Goal: Task Accomplishment & Management: Manage account settings

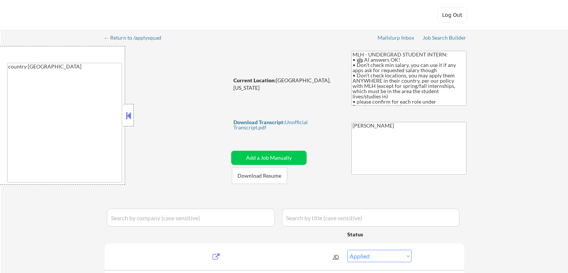
select select ""applied""
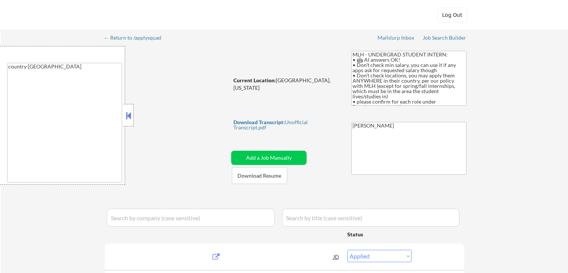
select select ""applied""
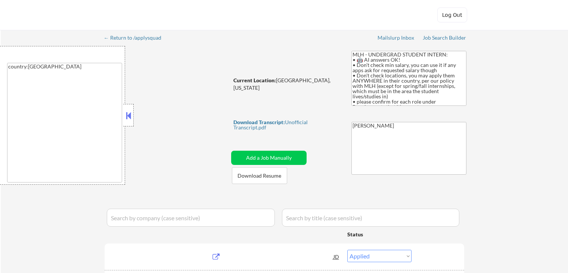
select select ""applied""
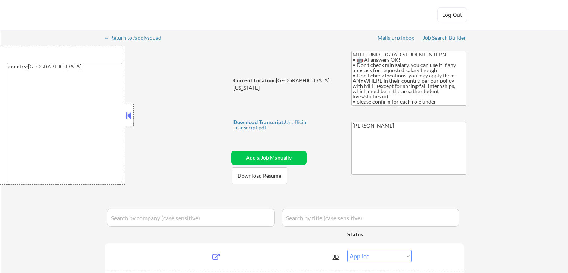
select select ""applied""
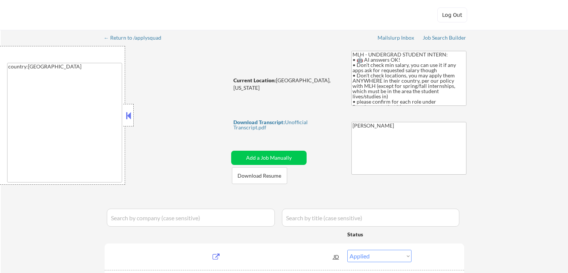
select select ""applied""
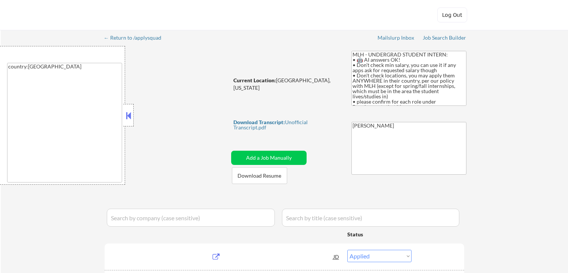
select select ""applied""
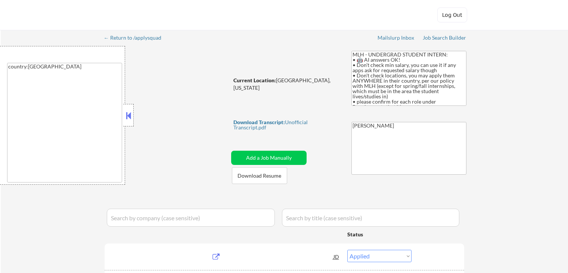
select select ""applied""
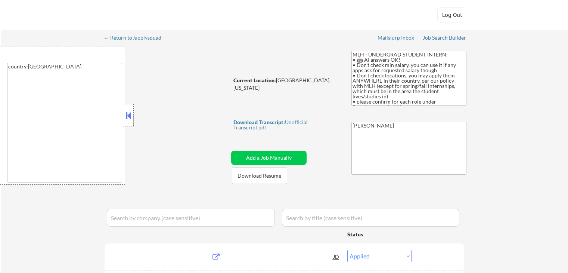
select select ""applied""
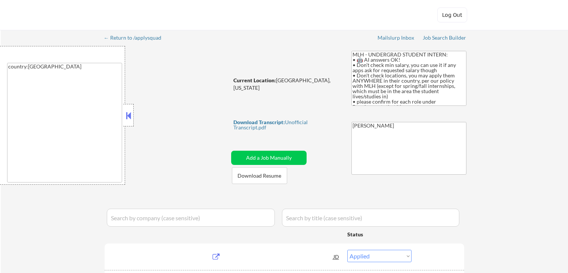
select select ""applied""
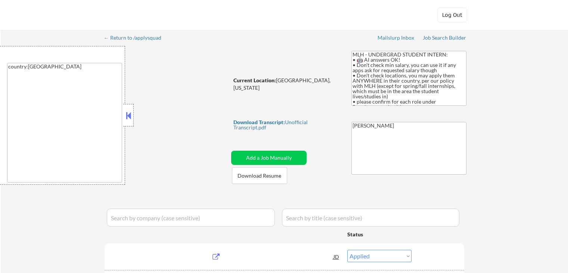
select select ""applied""
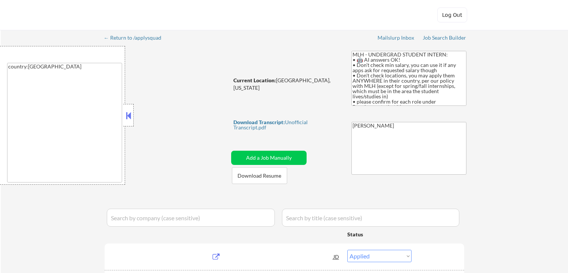
select select ""applied""
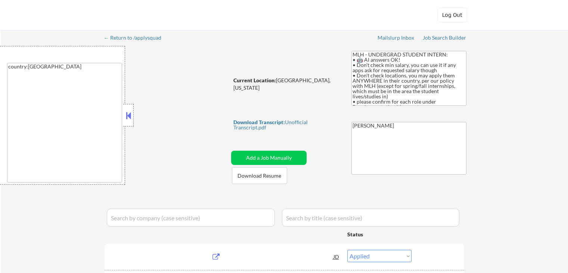
select select ""applied""
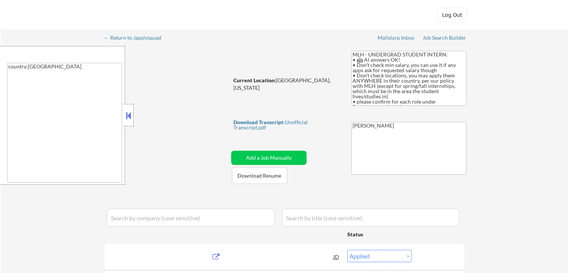
select select ""applied""
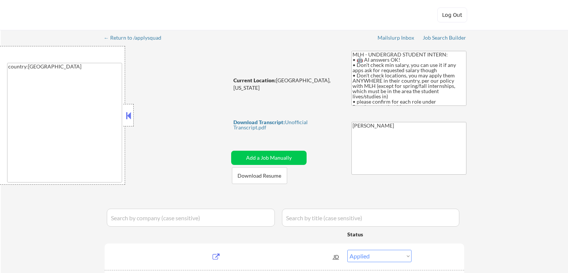
select select ""applied""
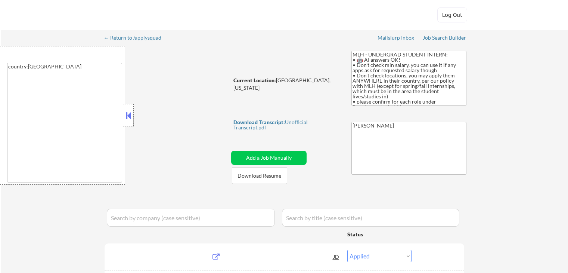
select select ""applied""
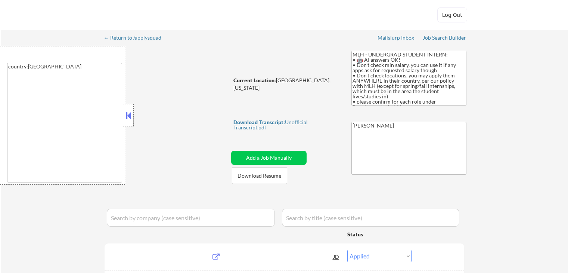
select select ""applied""
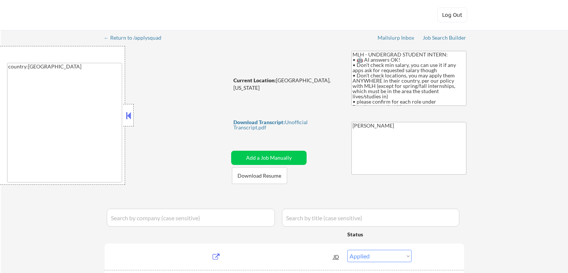
select select ""applied""
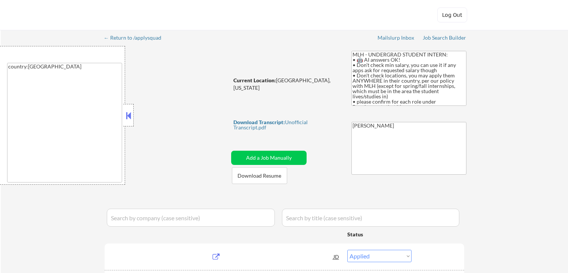
select select ""applied""
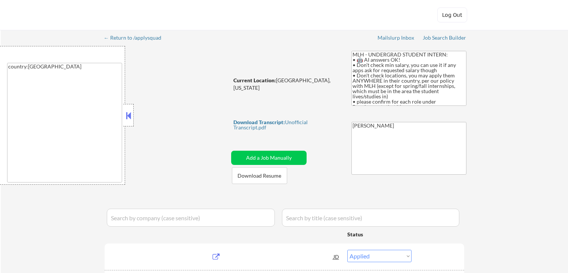
select select ""applied""
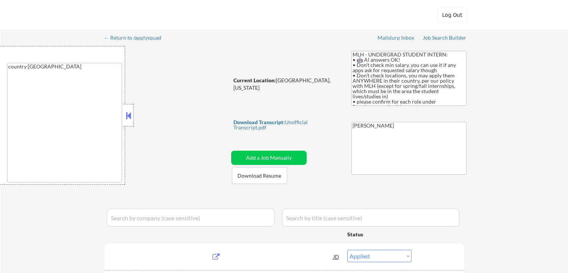
select select ""applied""
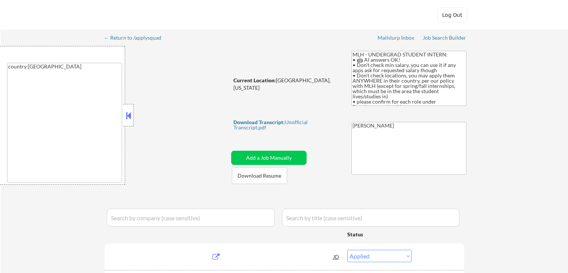
select select ""pending""
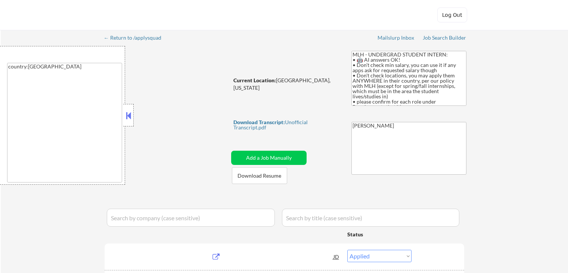
select select ""pending""
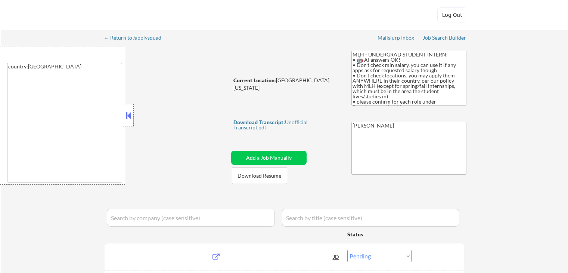
select select ""pending""
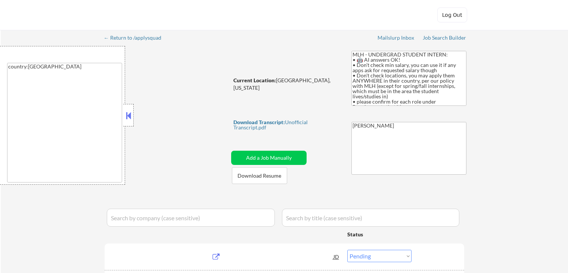
select select ""pending""
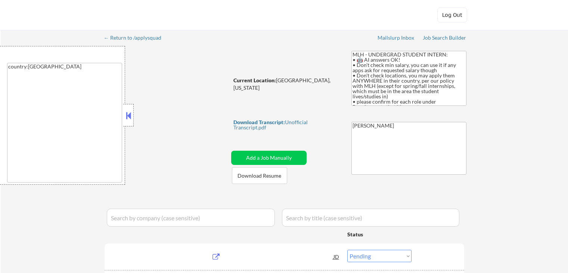
select select ""pending""
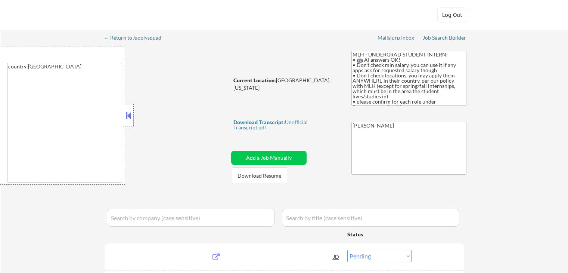
select select ""pending""
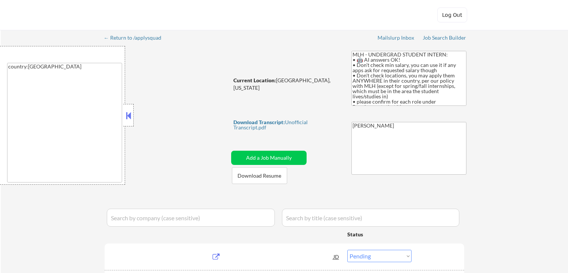
select select ""pending""
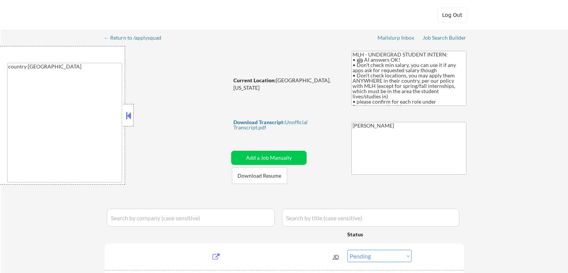
select select ""pending""
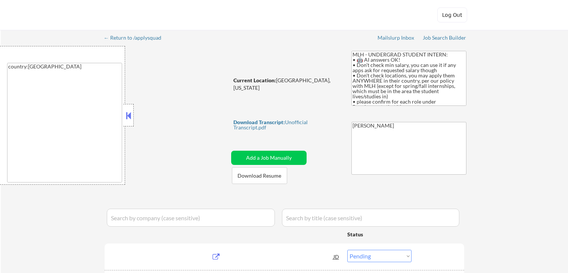
select select ""pending""
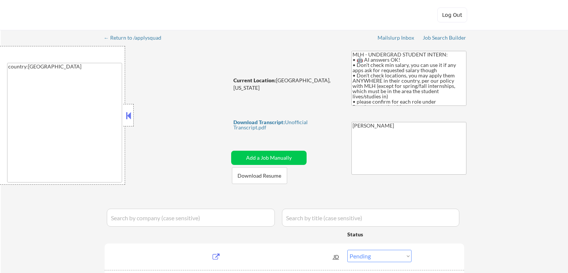
select select ""pending""
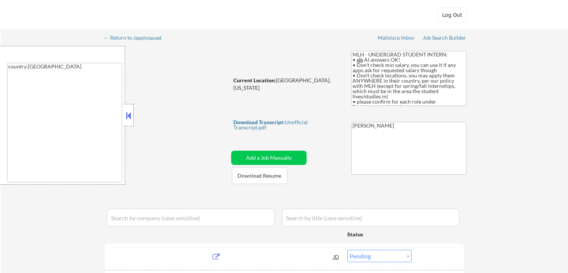
select select ""pending""
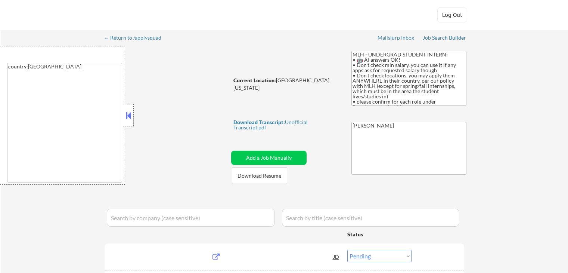
select select ""pending""
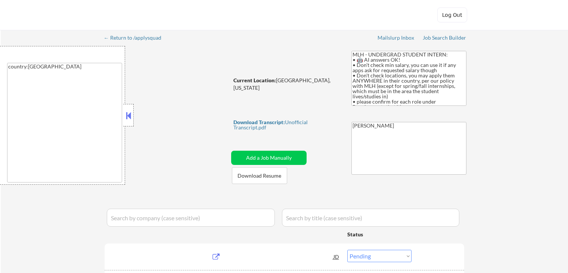
select select ""pending""
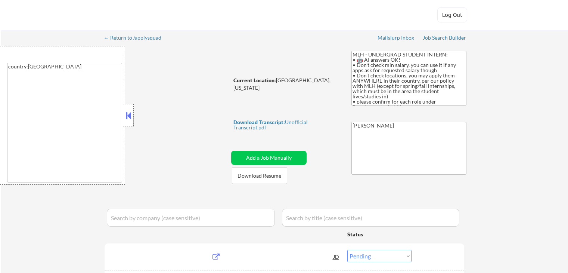
select select ""pending""
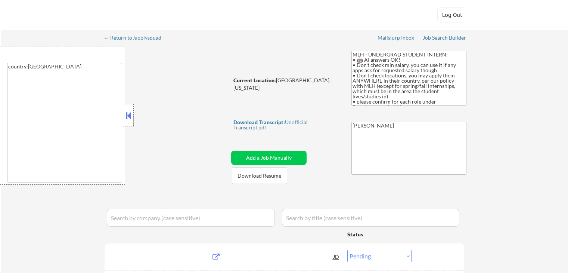
select select ""pending""
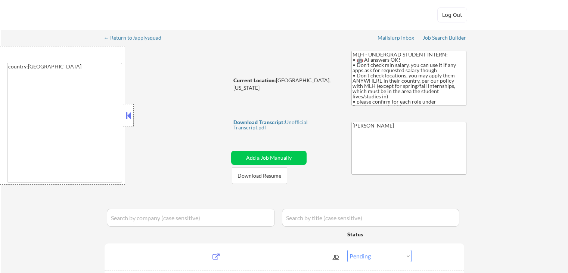
select select ""pending""
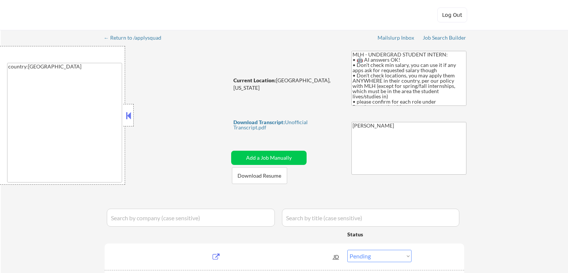
select select ""pending""
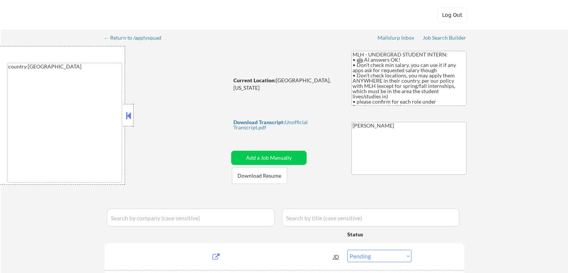
select select ""pending""
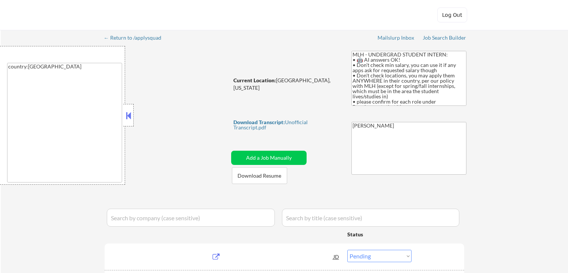
select select ""pending""
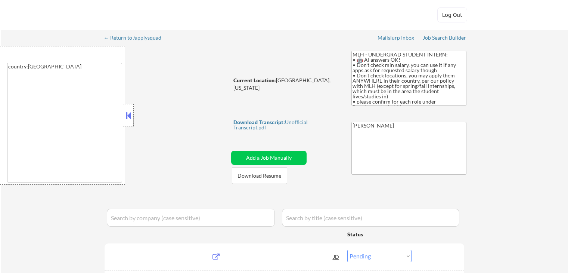
select select ""pending""
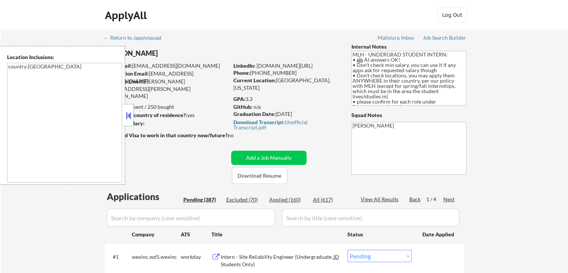
click at [126, 119] on button at bounding box center [128, 115] width 8 height 11
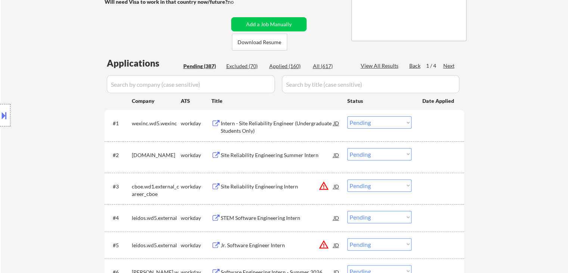
scroll to position [149, 0]
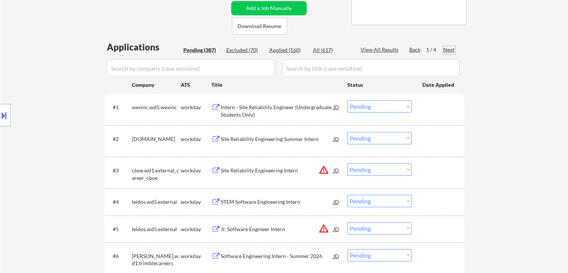
click at [450, 50] on div "Next" at bounding box center [449, 49] width 12 height 7
click at [450, 51] on div "Next" at bounding box center [449, 49] width 12 height 7
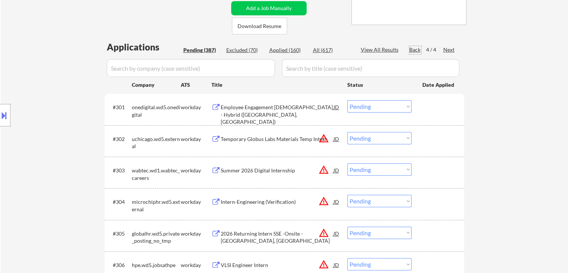
click at [414, 51] on div "Back" at bounding box center [415, 49] width 12 height 7
click at [415, 49] on div "Back" at bounding box center [415, 49] width 12 height 7
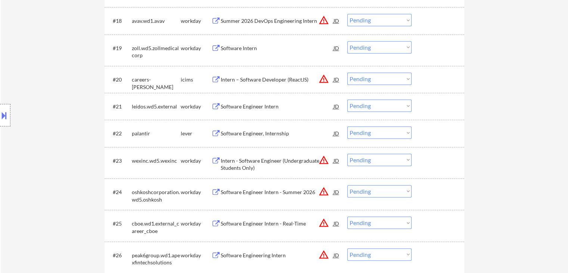
scroll to position [784, 0]
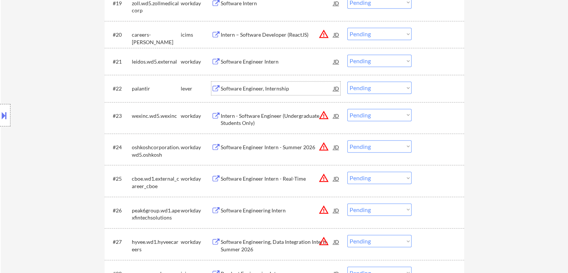
click at [245, 87] on div "Software Engineer, Internship" at bounding box center [277, 88] width 113 height 7
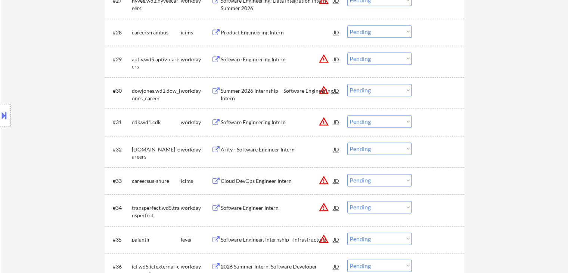
scroll to position [1083, 0]
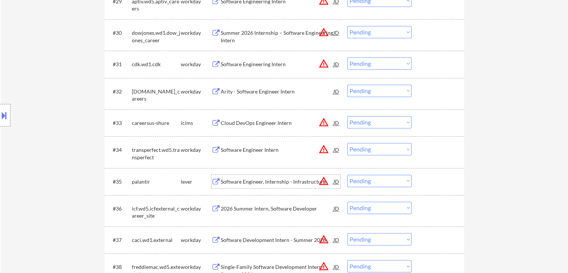
click at [254, 181] on div "Software Engineer, Internship - Infrastructure" at bounding box center [277, 181] width 113 height 7
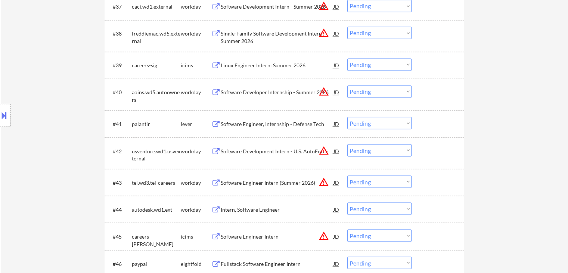
scroll to position [1344, 0]
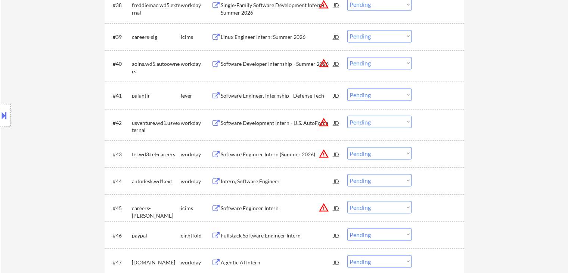
click at [242, 119] on div "Software Development Intern - U.S. AutoForce" at bounding box center [277, 122] width 113 height 7
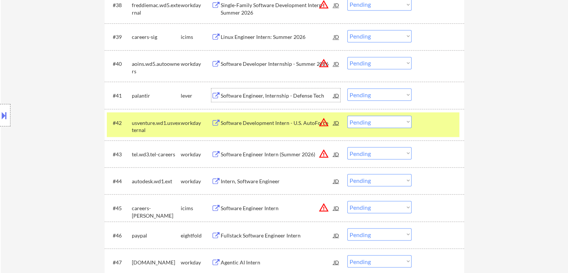
click at [256, 94] on div "Software Engineer, Internship - Defense Tech" at bounding box center [277, 94] width 113 height 7
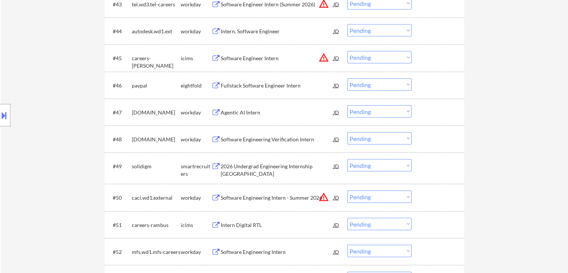
click at [240, 168] on div "2026 Undergrad Engineering Internship [GEOGRAPHIC_DATA]" at bounding box center [277, 169] width 113 height 15
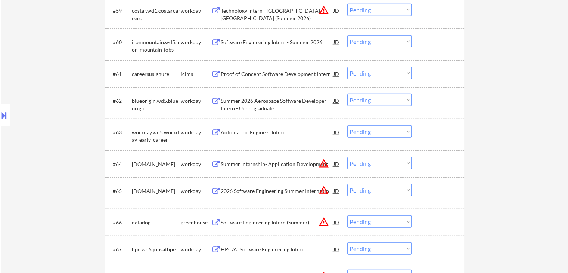
scroll to position [1942, 0]
click at [250, 218] on div "Software Engineering Intern (Summer)" at bounding box center [277, 221] width 113 height 7
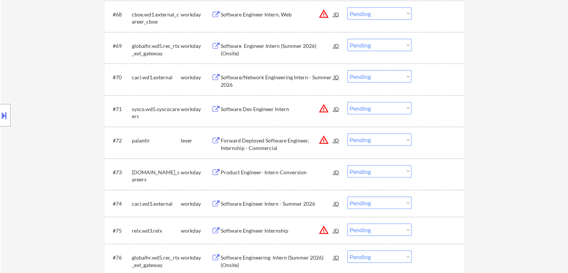
click at [233, 143] on div "Forward Deployed Software Engineer, Internship - Commercial" at bounding box center [277, 144] width 113 height 15
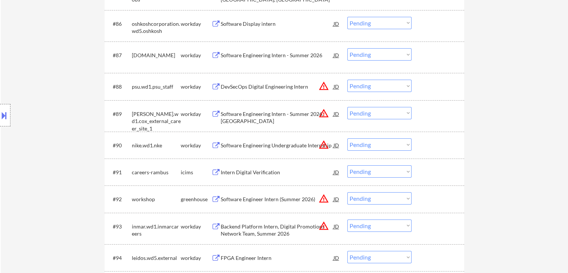
scroll to position [2763, 0]
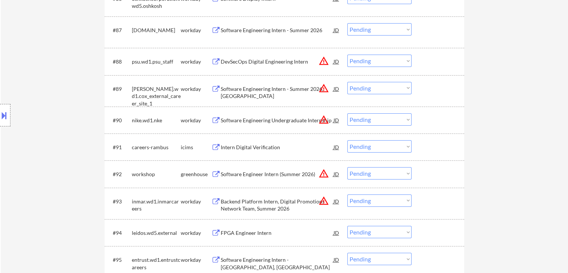
click at [245, 173] on div "Software Engineer Intern (Summer 2026)" at bounding box center [277, 173] width 113 height 7
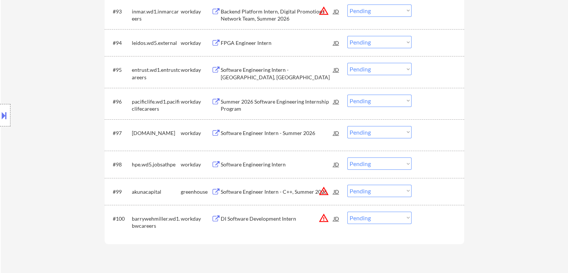
scroll to position [2988, 0]
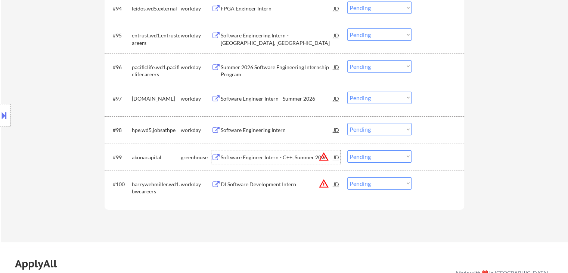
click at [244, 156] on div "Software Engineer Intern - C++, Summer 2026" at bounding box center [277, 156] width 113 height 7
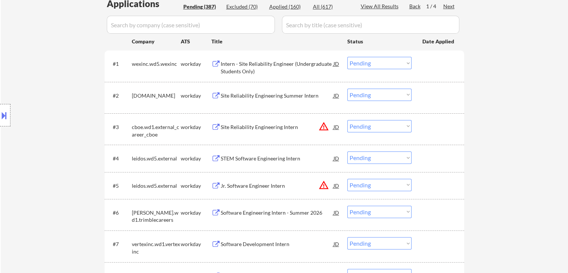
scroll to position [0, 0]
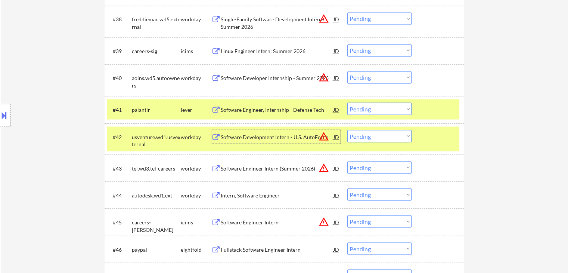
click at [248, 133] on div "Software Development Intern - U.S. AutoForce" at bounding box center [277, 136] width 113 height 7
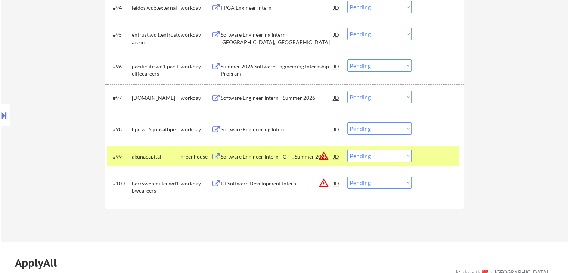
scroll to position [1524, 0]
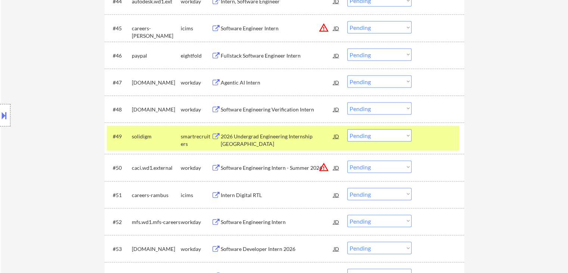
click at [372, 137] on select "Choose an option... Pending Applied Excluded (Questions) Excluded (Expired) Exc…" at bounding box center [379, 135] width 64 height 12
click at [347, 129] on select "Choose an option... Pending Applied Excluded (Questions) Excluded (Expired) Exc…" at bounding box center [379, 135] width 64 height 12
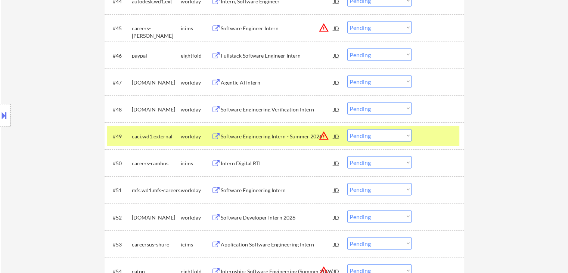
scroll to position [1330, 0]
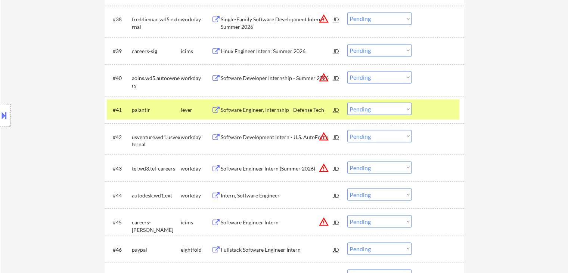
click at [373, 135] on select "Choose an option... Pending Applied Excluded (Questions) Excluded (Expired) Exc…" at bounding box center [379, 136] width 64 height 12
click at [347, 130] on select "Choose an option... Pending Applied Excluded (Questions) Excluded (Expired) Exc…" at bounding box center [379, 136] width 64 height 12
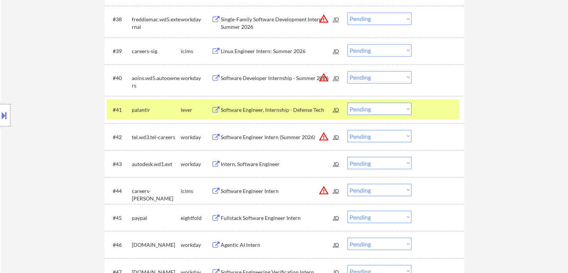
click at [12, 108] on div "Location Inclusions: country:[GEOGRAPHIC_DATA]" at bounding box center [67, 115] width 134 height 139
click at [0, 120] on button at bounding box center [4, 115] width 8 height 12
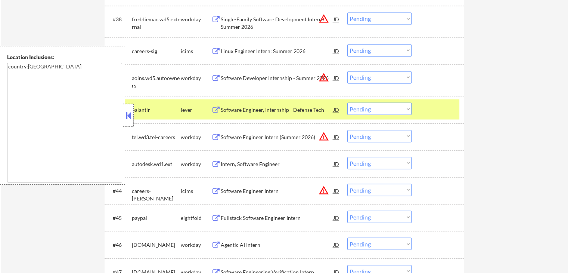
click at [127, 121] on div at bounding box center [128, 115] width 10 height 22
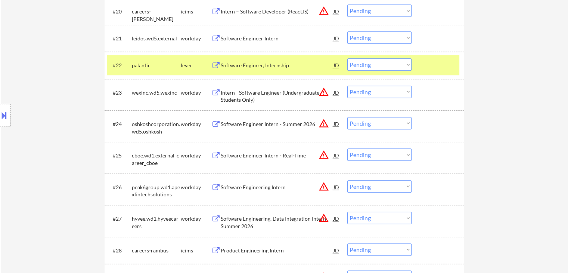
scroll to position [0, 0]
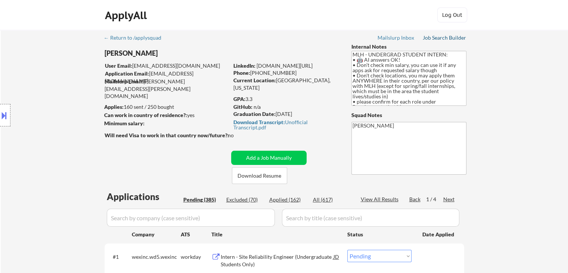
click at [444, 39] on div "Job Search Builder" at bounding box center [445, 37] width 44 height 5
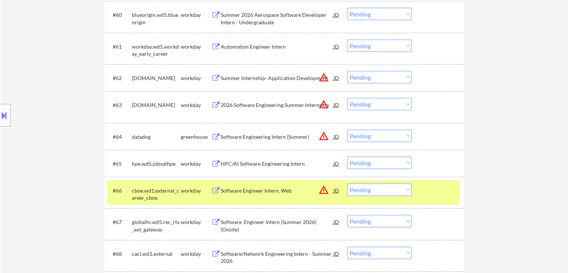
click at [384, 137] on select "Choose an option... Pending Applied Excluded (Questions) Excluded (Expired) Exc…" at bounding box center [379, 136] width 64 height 12
click at [347, 130] on select "Choose an option... Pending Applied Excluded (Questions) Excluded (Expired) Exc…" at bounding box center [379, 136] width 64 height 12
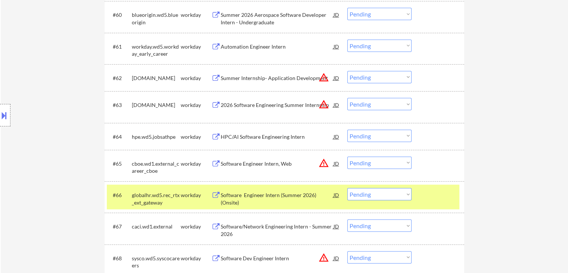
scroll to position [2738, 0]
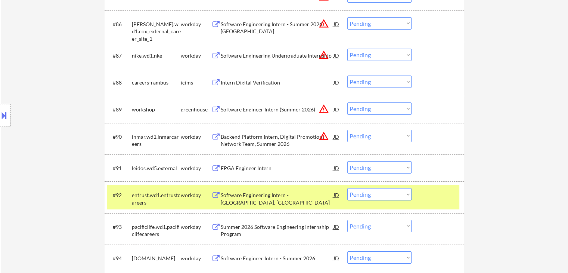
click at [375, 109] on select "Choose an option... Pending Applied Excluded (Questions) Excluded (Expired) Exc…" at bounding box center [379, 108] width 64 height 12
click at [347, 102] on select "Choose an option... Pending Applied Excluded (Questions) Excluded (Expired) Exc…" at bounding box center [379, 108] width 64 height 12
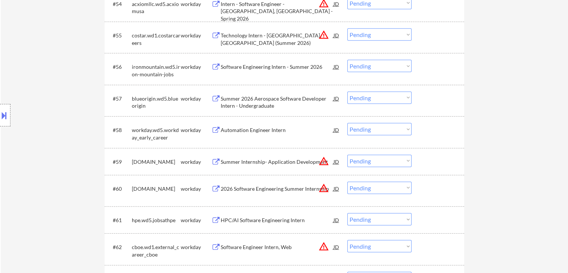
scroll to position [2815, 0]
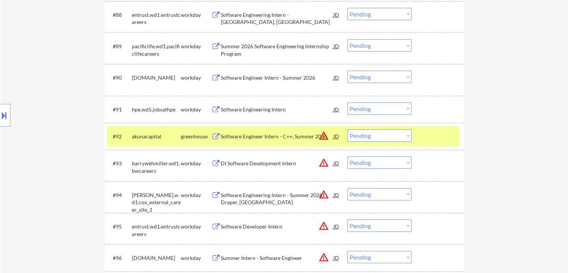
click at [398, 136] on select "Choose an option... Pending Applied Excluded (Questions) Excluded (Expired) Exc…" at bounding box center [379, 135] width 64 height 12
click at [347, 129] on select "Choose an option... Pending Applied Excluded (Questions) Excluded (Expired) Exc…" at bounding box center [379, 135] width 64 height 12
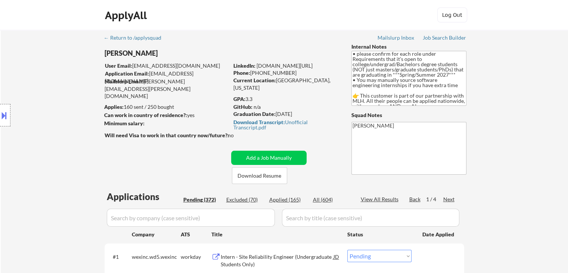
scroll to position [62, 0]
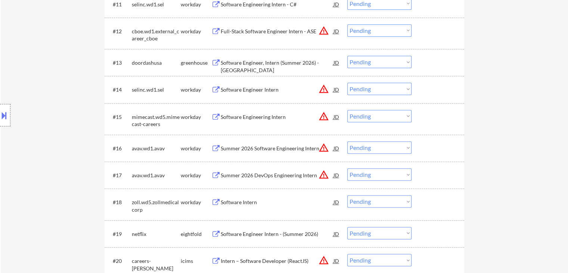
scroll to position [523, 0]
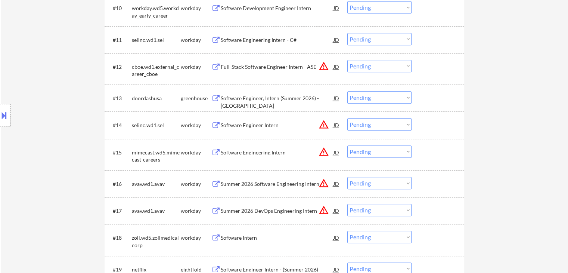
click at [275, 98] on div "Software Engineer, Intern (Summer 2026) - [GEOGRAPHIC_DATA]" at bounding box center [277, 101] width 113 height 15
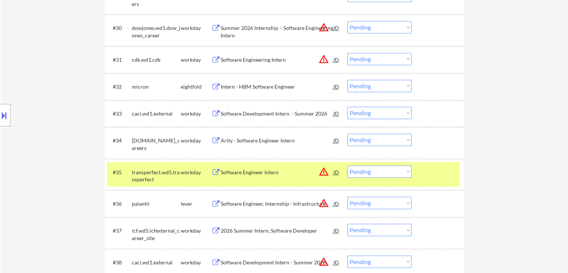
scroll to position [1120, 0]
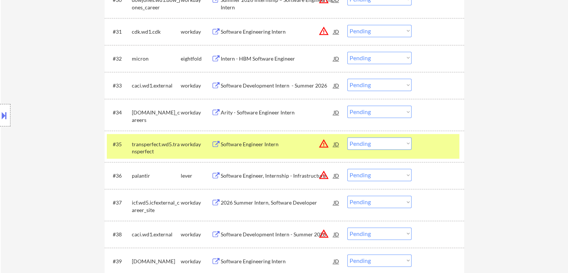
click at [250, 176] on div "Software Engineer, Internship - Infrastructure" at bounding box center [277, 175] width 113 height 7
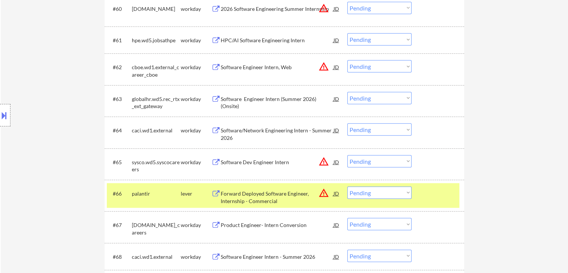
scroll to position [2017, 0]
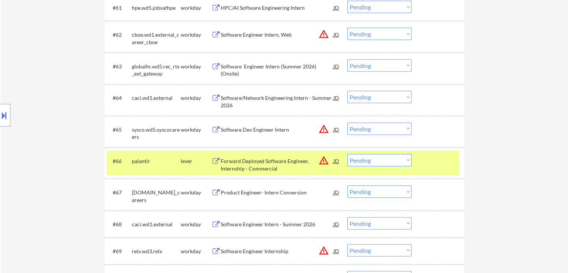
click at [249, 160] on div "Forward Deployed Software Engineer, Internship - Commercial" at bounding box center [277, 164] width 113 height 15
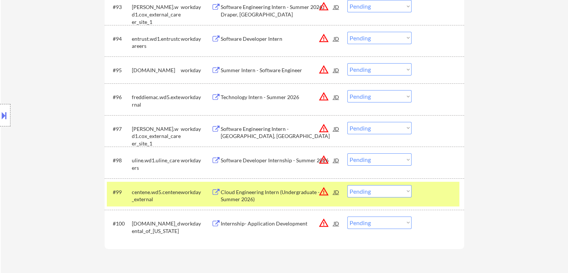
scroll to position [2988, 0]
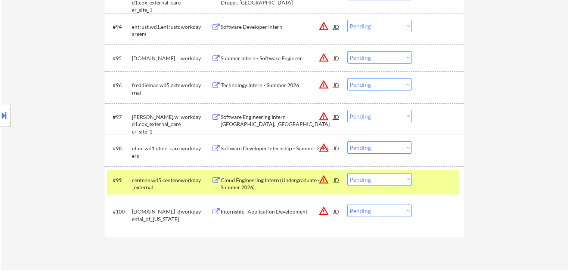
drag, startPoint x: 286, startPoint y: 246, endPoint x: 297, endPoint y: 239, distance: 13.6
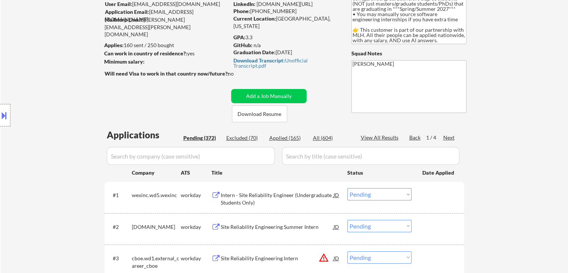
scroll to position [75, 0]
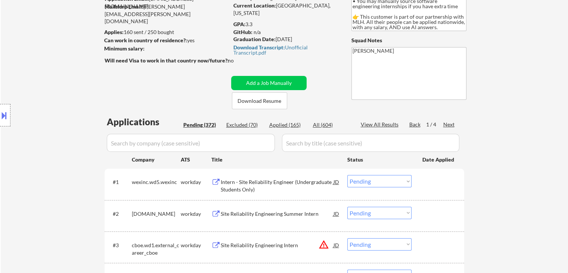
click at [450, 124] on div "Next" at bounding box center [449, 124] width 12 height 7
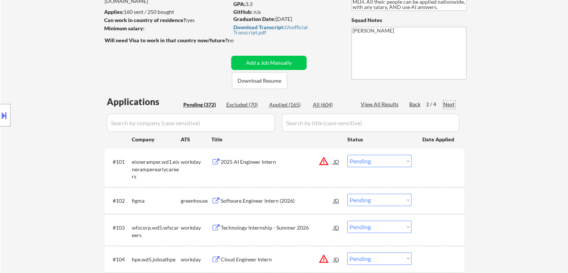
scroll to position [112, 0]
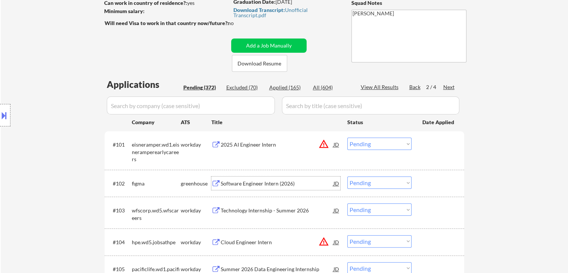
click at [248, 182] on div "Software Engineer Intern (2026)" at bounding box center [277, 183] width 113 height 7
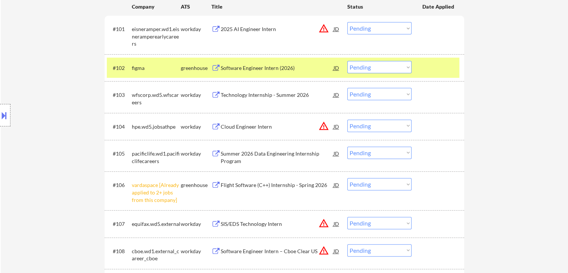
scroll to position [261, 0]
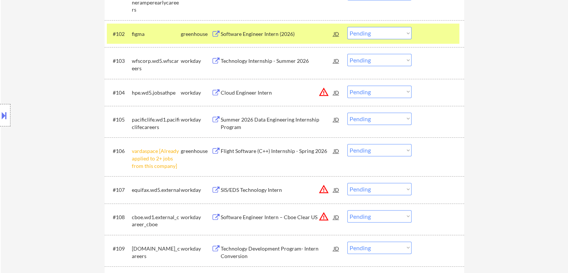
click at [370, 149] on select "Choose an option... Pending Applied Excluded (Questions) Excluded (Expired) Exc…" at bounding box center [379, 150] width 64 height 12
click at [347, 144] on select "Choose an option... Pending Applied Excluded (Questions) Excluded (Expired) Exc…" at bounding box center [379, 150] width 64 height 12
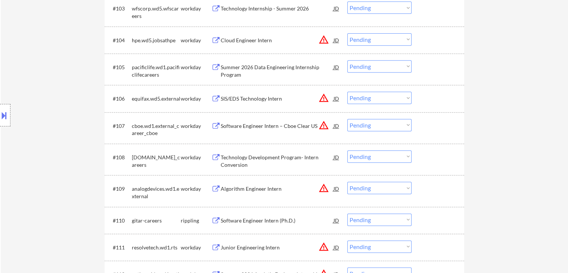
scroll to position [336, 0]
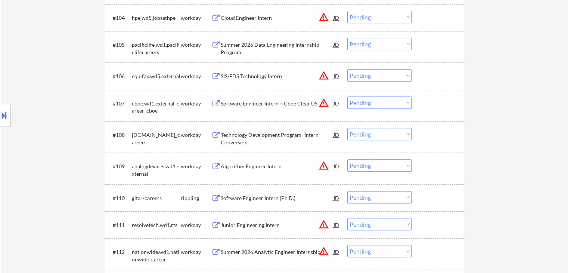
click at [248, 197] on div "Software Engineer Intern (Ph.D.)" at bounding box center [277, 197] width 113 height 7
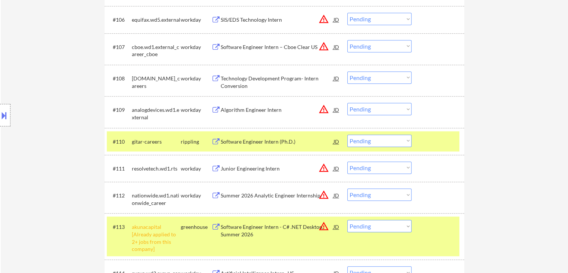
scroll to position [411, 0]
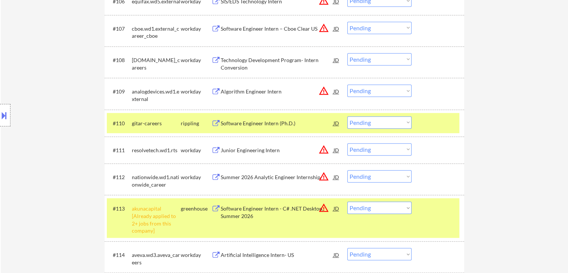
click at [376, 208] on select "Choose an option... Pending Applied Excluded (Questions) Excluded (Expired) Exc…" at bounding box center [379, 207] width 64 height 12
click at [347, 201] on select "Choose an option... Pending Applied Excluded (Questions) Excluded (Expired) Exc…" at bounding box center [379, 207] width 64 height 12
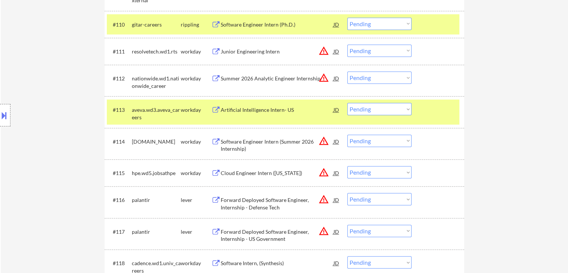
scroll to position [523, 0]
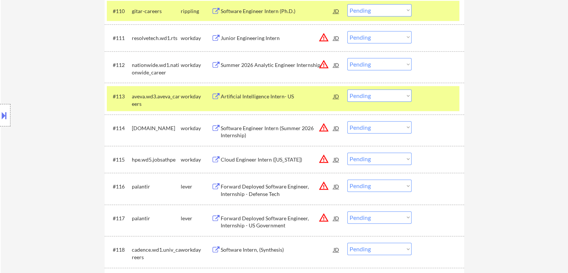
click at [240, 187] on div "Forward Deployed Software Engineer, Internship - Defense Tech" at bounding box center [277, 190] width 113 height 15
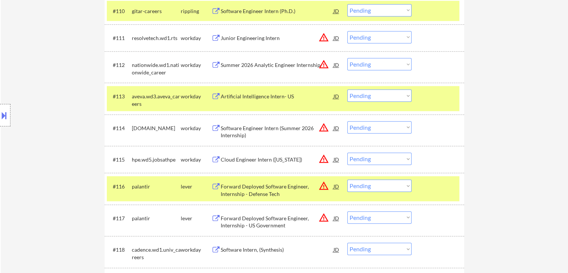
click at [246, 225] on div "Forward Deployed Software Engineer, Internship - US Government" at bounding box center [277, 221] width 113 height 15
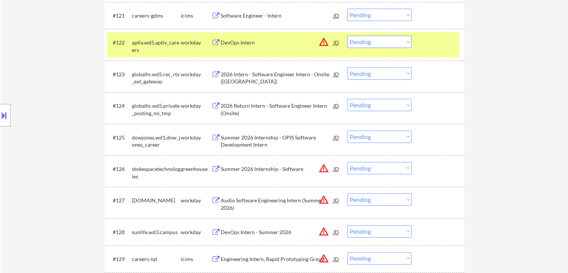
scroll to position [859, 0]
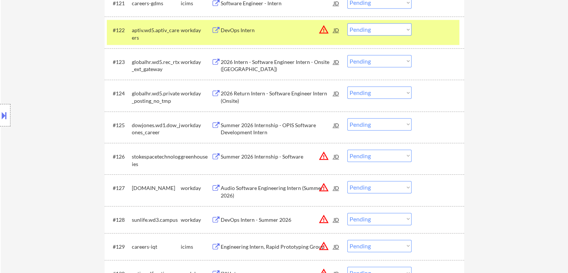
click at [248, 154] on div "Summer 2026 Internship - Software" at bounding box center [277, 156] width 113 height 7
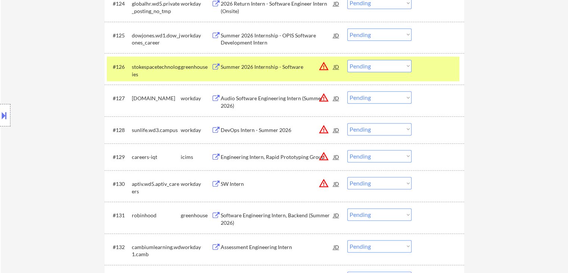
scroll to position [971, 0]
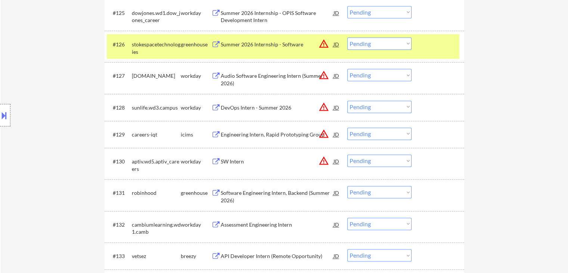
click at [235, 196] on div "Software Engineering Intern, Backend (Summer 2026)" at bounding box center [277, 196] width 113 height 15
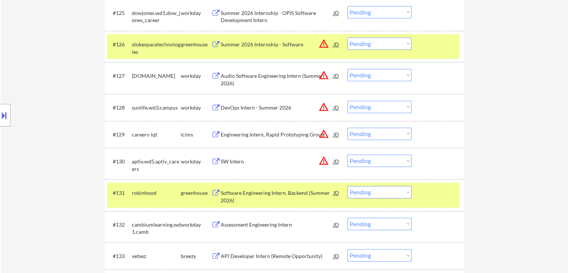
scroll to position [1046, 0]
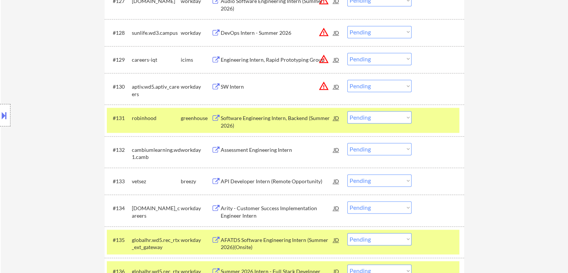
click at [232, 180] on div "API Developer Intern (Remote Opportunity)" at bounding box center [277, 180] width 113 height 7
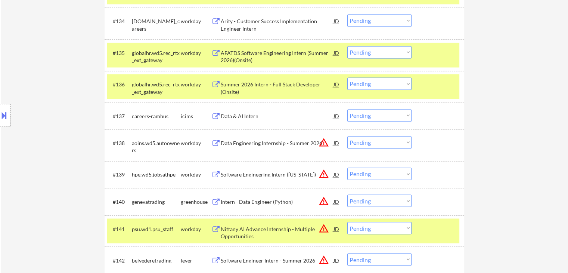
click at [244, 200] on div "Intern - Data Engineer (Python)" at bounding box center [277, 201] width 113 height 7
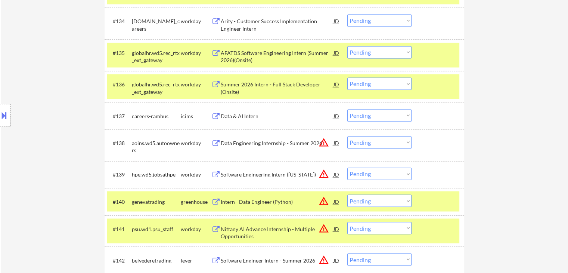
scroll to position [1307, 0]
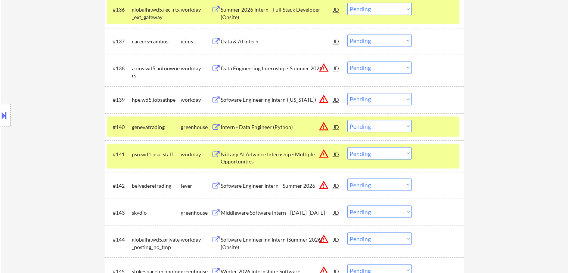
click at [245, 184] on div "Software Engineer Intern - Summer 2026" at bounding box center [277, 184] width 113 height 7
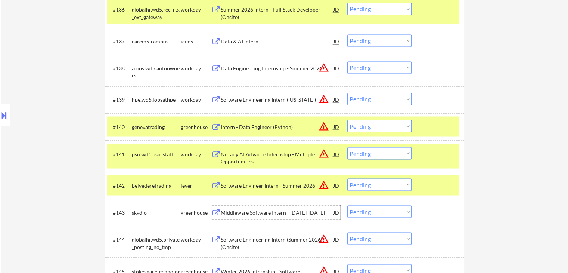
click at [248, 211] on div "Middleware Software Intern - [DATE]-[DATE]" at bounding box center [277, 211] width 113 height 7
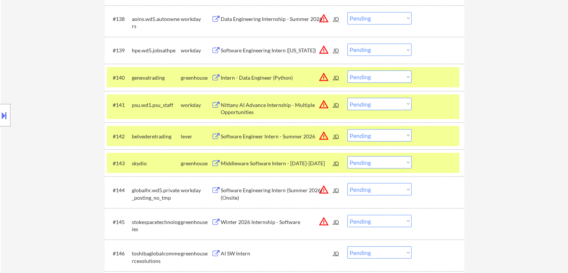
scroll to position [1382, 0]
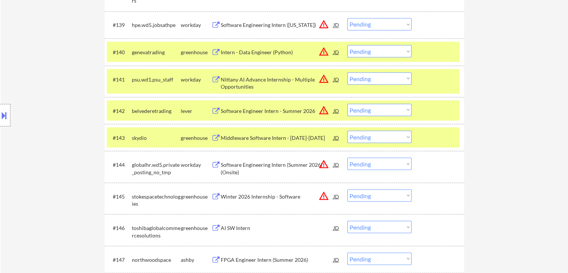
click at [240, 198] on div "Winter 2026 Internship - Software" at bounding box center [277, 195] width 113 height 7
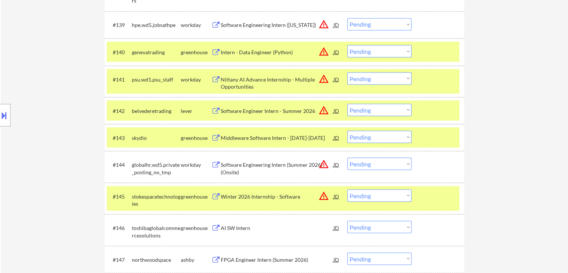
click at [238, 227] on div "AI SW Intern" at bounding box center [277, 227] width 113 height 7
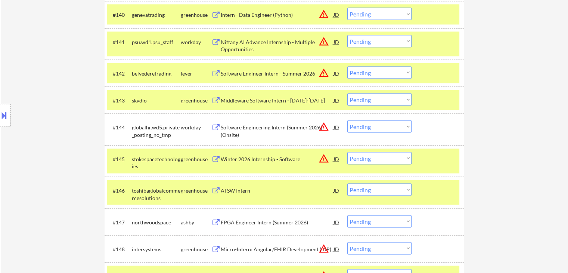
click at [242, 219] on div "FPGA Engineer Intern (Summer 2026)" at bounding box center [277, 221] width 113 height 7
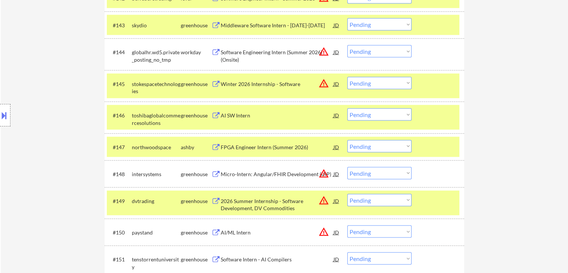
click at [247, 174] on div "Micro-Intern: Angular/FHIR Development (IAP)" at bounding box center [277, 173] width 113 height 7
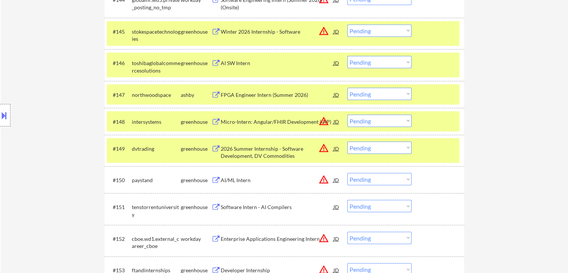
scroll to position [1568, 0]
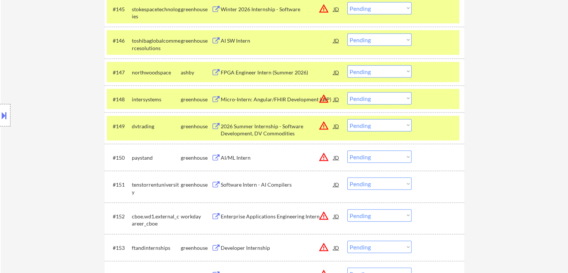
click at [247, 130] on div "2026 Summer Internship - Software Development, DV Commodities" at bounding box center [277, 129] width 113 height 15
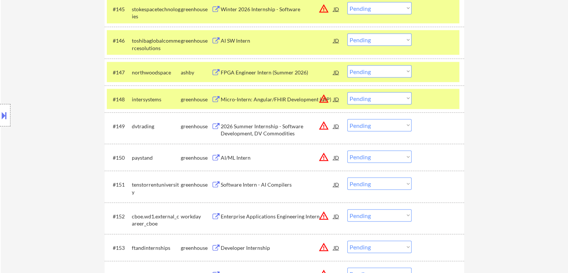
click at [234, 155] on div "AI/ML Intern" at bounding box center [277, 157] width 113 height 7
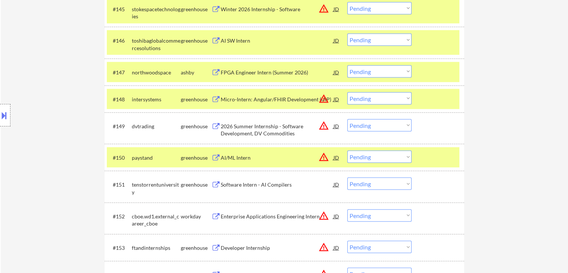
click at [242, 185] on div "Software Intern - AI Compilers" at bounding box center [277, 184] width 113 height 7
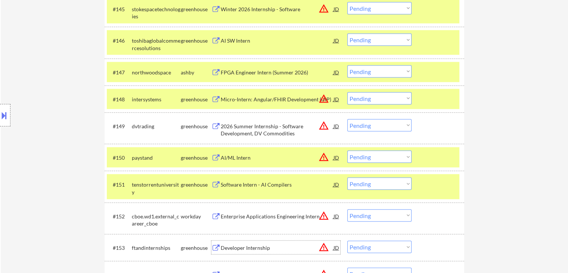
click at [250, 246] on div "Developer Internship" at bounding box center [277, 247] width 113 height 7
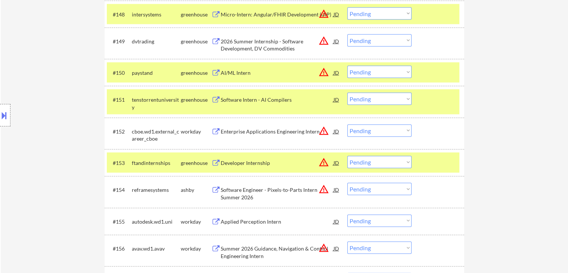
scroll to position [1680, 0]
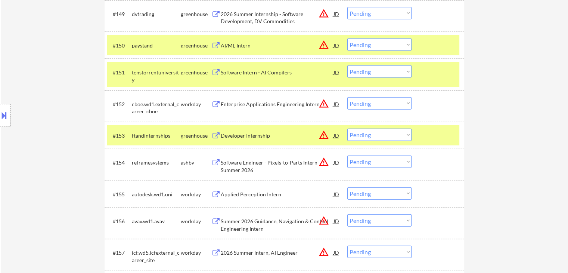
click at [245, 167] on div "Software Engineer - Pixels-to-Parts Intern Summer 2026" at bounding box center [277, 166] width 113 height 15
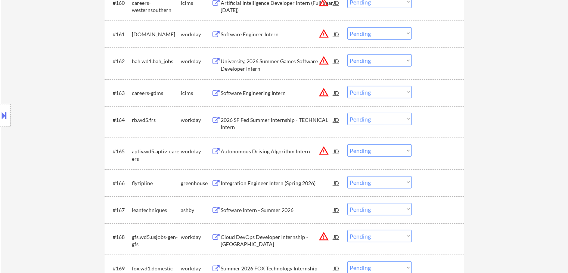
scroll to position [2054, 0]
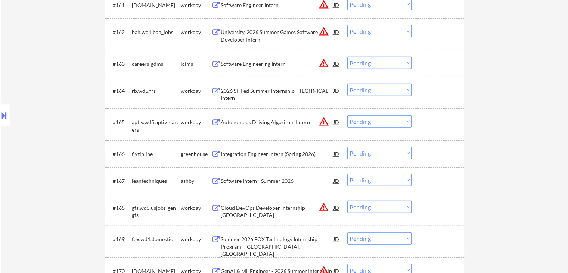
click at [240, 153] on div "Integration Engineer Intern (Spring 2026)" at bounding box center [277, 153] width 113 height 7
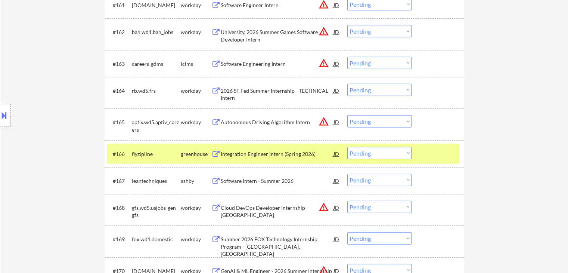
click at [242, 177] on div "Software Intern - Summer 2026" at bounding box center [277, 180] width 113 height 13
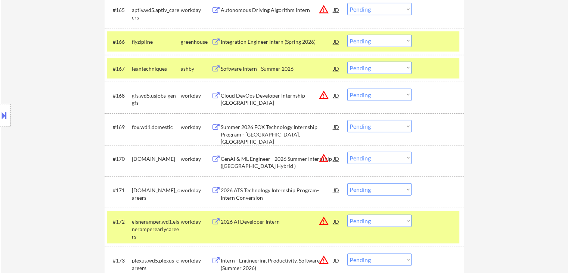
scroll to position [397, 0]
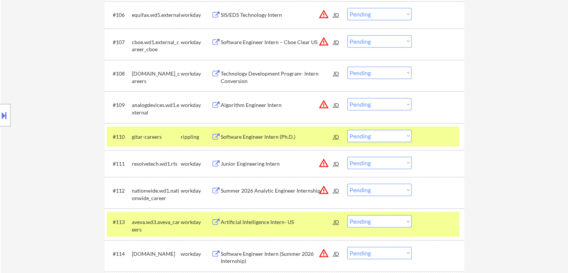
click at [367, 136] on select "Choose an option... Pending Applied Excluded (Questions) Excluded (Expired) Exc…" at bounding box center [379, 136] width 64 height 12
click at [347, 130] on select "Choose an option... Pending Applied Excluded (Questions) Excluded (Expired) Exc…" at bounding box center [379, 136] width 64 height 12
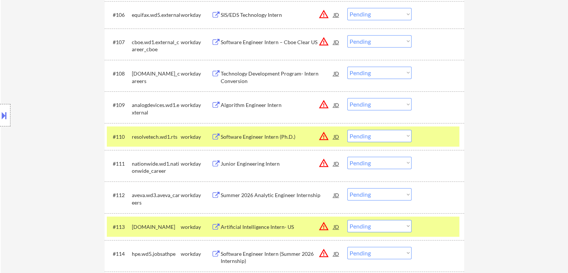
scroll to position [1454, 0]
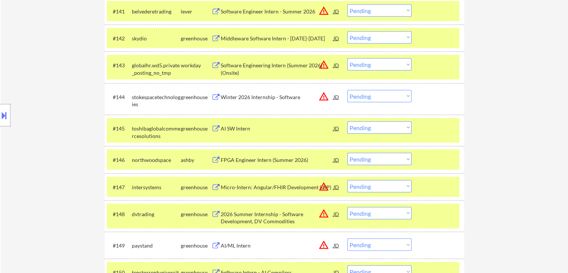
click at [371, 129] on select "Choose an option... Pending Applied Excluded (Questions) Excluded (Expired) Exc…" at bounding box center [379, 127] width 64 height 12
click at [347, 121] on select "Choose an option... Pending Applied Excluded (Questions) Excluded (Expired) Exc…" at bounding box center [379, 127] width 64 height 12
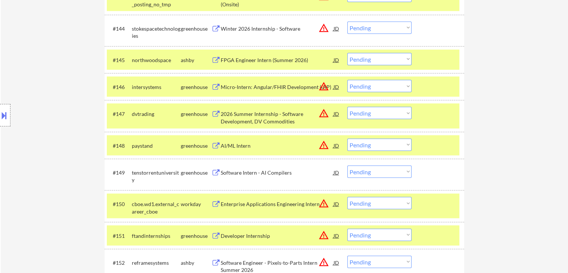
scroll to position [1528, 0]
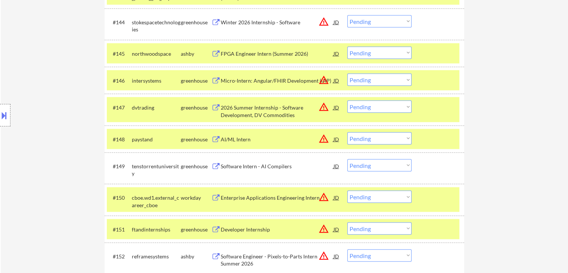
click at [382, 81] on select "Choose an option... Pending Applied Excluded (Questions) Excluded (Expired) Exc…" at bounding box center [379, 80] width 64 height 12
click at [347, 74] on select "Choose an option... Pending Applied Excluded (Questions) Excluded (Expired) Exc…" at bounding box center [379, 80] width 64 height 12
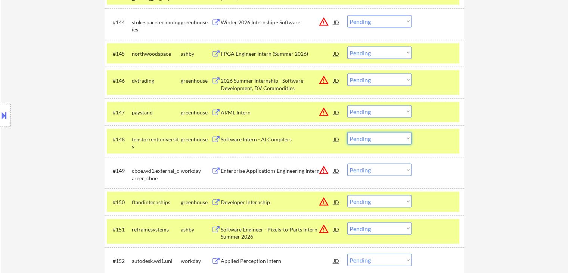
click at [372, 139] on select "Choose an option... Pending Applied Excluded (Questions) Excluded (Expired) Exc…" at bounding box center [379, 138] width 64 height 12
click at [347, 132] on select "Choose an option... Pending Applied Excluded (Questions) Excluded (Expired) Exc…" at bounding box center [379, 138] width 64 height 12
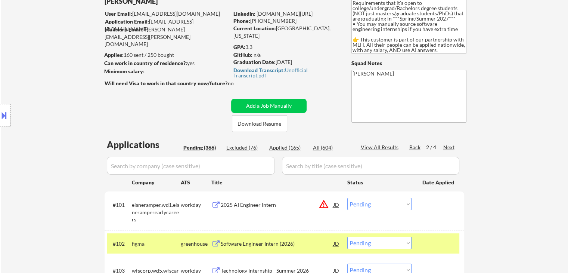
scroll to position [0, 0]
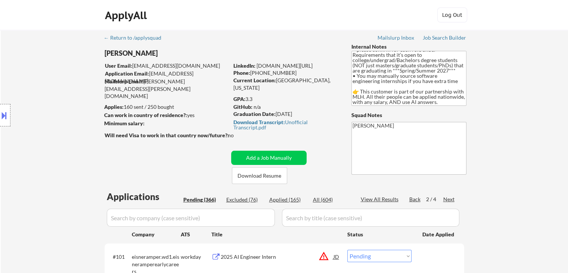
click at [415, 200] on div "Back" at bounding box center [415, 198] width 12 height 7
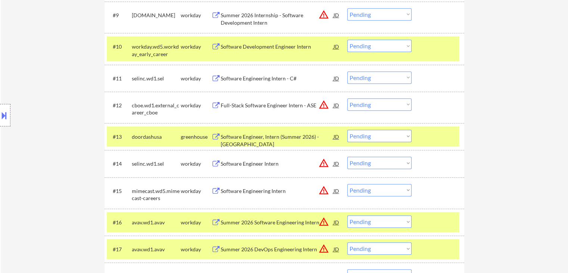
click at [390, 138] on select "Choose an option... Pending Applied Excluded (Questions) Excluded (Expired) Exc…" at bounding box center [379, 136] width 64 height 12
click at [347, 130] on select "Choose an option... Pending Applied Excluded (Questions) Excluded (Expired) Exc…" at bounding box center [379, 136] width 64 height 12
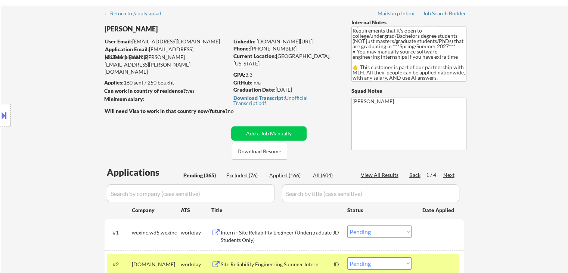
scroll to position [37, 0]
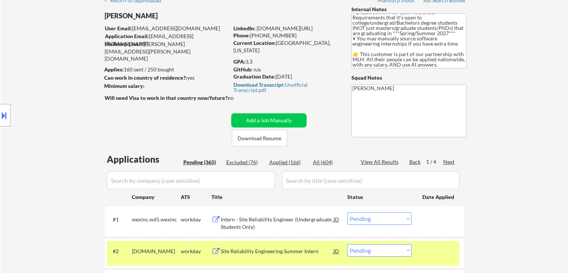
click at [448, 163] on div "Next" at bounding box center [449, 161] width 12 height 7
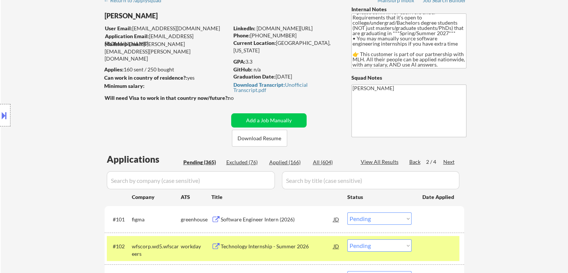
click at [376, 220] on select "Choose an option... Pending Applied Excluded (Questions) Excluded (Expired) Exc…" at bounding box center [379, 218] width 64 height 12
click at [347, 212] on select "Choose an option... Pending Applied Excluded (Questions) Excluded (Expired) Exc…" at bounding box center [379, 218] width 64 height 12
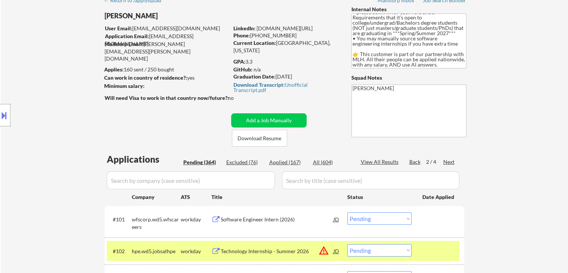
scroll to position [791, 0]
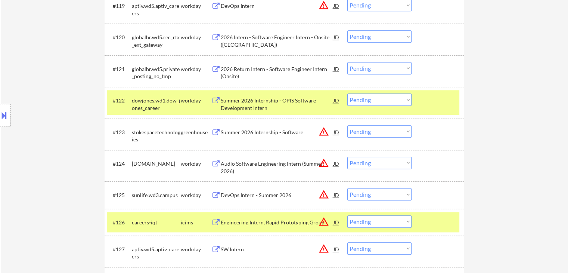
click at [368, 133] on select "Choose an option... Pending Applied Excluded (Questions) Excluded (Expired) Exc…" at bounding box center [379, 131] width 64 height 12
click at [347, 125] on select "Choose an option... Pending Applied Excluded (Questions) Excluded (Expired) Exc…" at bounding box center [379, 131] width 64 height 12
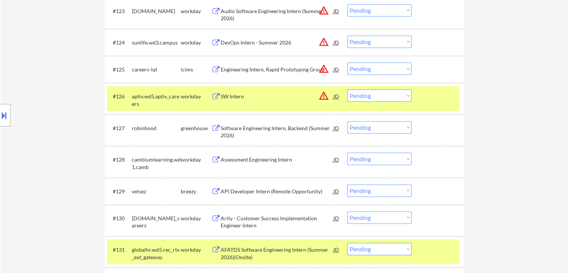
scroll to position [940, 0]
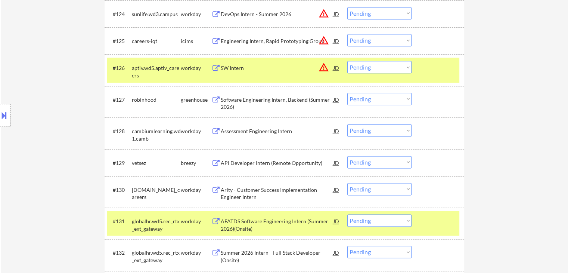
click at [371, 100] on select "Choose an option... Pending Applied Excluded (Questions) Excluded (Expired) Exc…" at bounding box center [379, 99] width 64 height 12
click at [347, 93] on select "Choose an option... Pending Applied Excluded (Questions) Excluded (Expired) Exc…" at bounding box center [379, 99] width 64 height 12
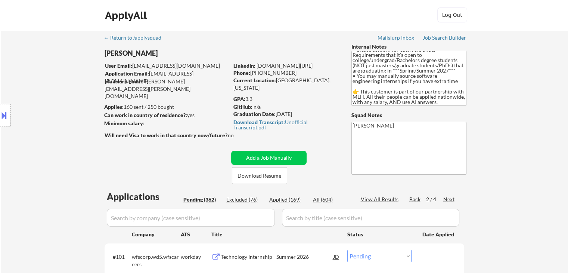
scroll to position [934, 0]
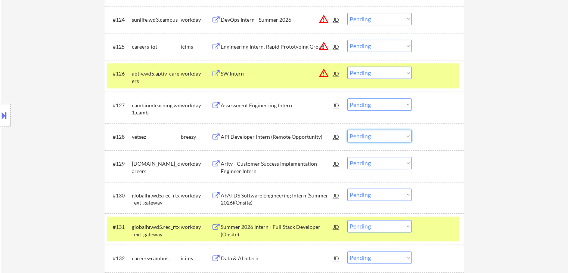
drag, startPoint x: 388, startPoint y: 136, endPoint x: 387, endPoint y: 141, distance: 5.3
click at [388, 136] on select "Choose an option... Pending Applied Excluded (Questions) Excluded (Expired) Exc…" at bounding box center [379, 136] width 64 height 12
click at [347, 130] on select "Choose an option... Pending Applied Excluded (Questions) Excluded (Expired) Exc…" at bounding box center [379, 136] width 64 height 12
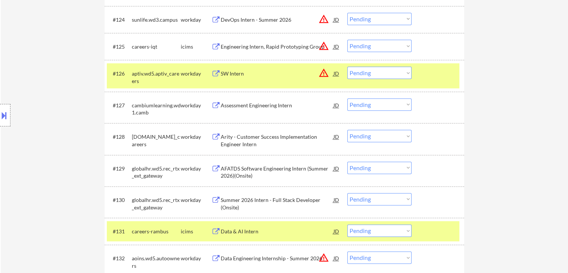
scroll to position [1114, 0]
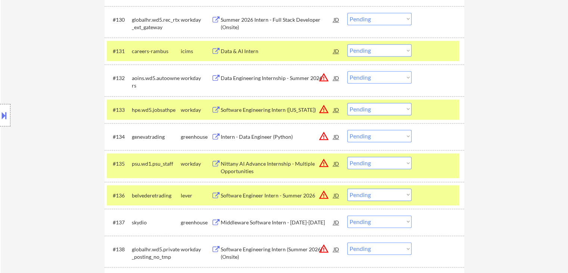
drag, startPoint x: 380, startPoint y: 137, endPoint x: 373, endPoint y: 134, distance: 7.0
click at [380, 136] on select "Choose an option... Pending Applied Excluded (Questions) Excluded (Expired) Exc…" at bounding box center [379, 136] width 64 height 12
click at [347, 130] on select "Choose an option... Pending Applied Excluded (Questions) Excluded (Expired) Exc…" at bounding box center [379, 136] width 64 height 12
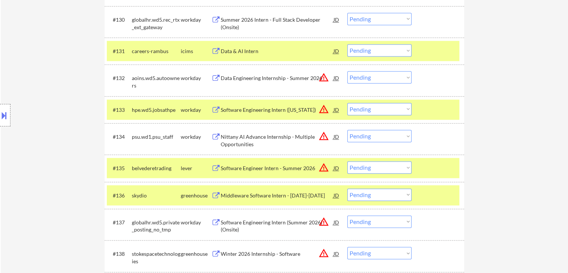
scroll to position [1152, 0]
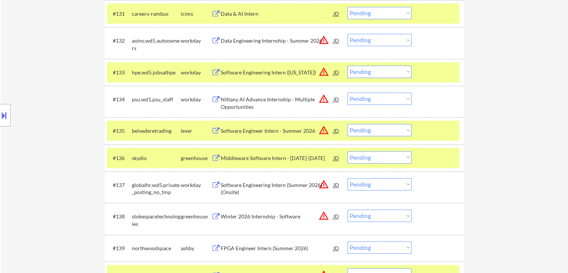
drag, startPoint x: 364, startPoint y: 157, endPoint x: 367, endPoint y: 162, distance: 5.4
click at [364, 157] on select "Choose an option... Pending Applied Excluded (Questions) Excluded (Expired) Exc…" at bounding box center [379, 157] width 64 height 12
click at [347, 151] on select "Choose an option... Pending Applied Excluded (Questions) Excluded (Expired) Exc…" at bounding box center [379, 157] width 64 height 12
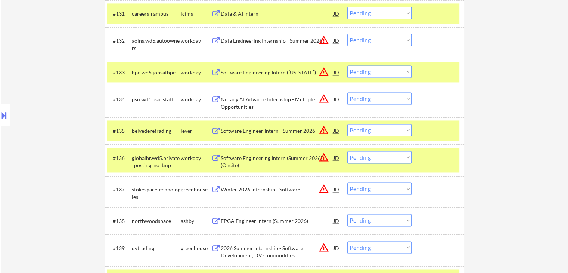
click at [382, 127] on select "Choose an option... Pending Applied Excluded (Questions) Excluded (Expired) Exc…" at bounding box center [379, 130] width 64 height 12
click at [347, 124] on select "Choose an option... Pending Applied Excluded (Questions) Excluded (Expired) Exc…" at bounding box center [379, 130] width 64 height 12
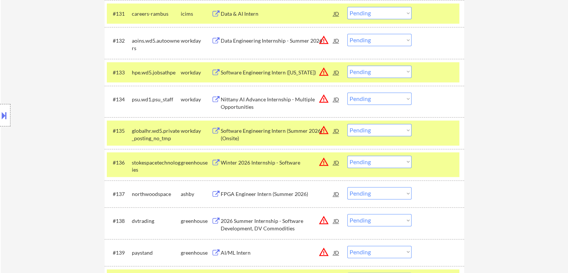
scroll to position [1226, 0]
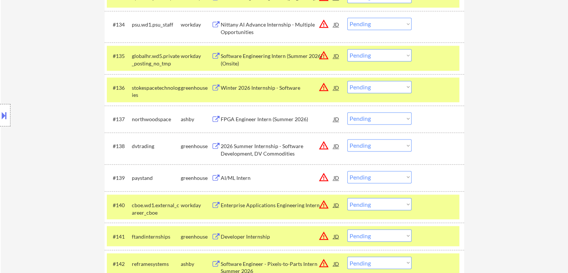
drag, startPoint x: 376, startPoint y: 117, endPoint x: 376, endPoint y: 123, distance: 6.0
click at [376, 117] on select "Choose an option... Pending Applied Excluded (Questions) Excluded (Expired) Exc…" at bounding box center [379, 118] width 64 height 12
click at [347, 112] on select "Choose an option... Pending Applied Excluded (Questions) Excluded (Expired) Exc…" at bounding box center [379, 118] width 64 height 12
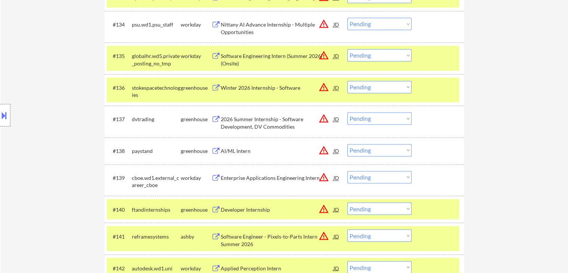
click at [390, 115] on select "Choose an option... Pending Applied Excluded (Questions) Excluded (Expired) Exc…" at bounding box center [379, 118] width 64 height 12
click at [347, 112] on select "Choose an option... Pending Applied Excluded (Questions) Excluded (Expired) Exc…" at bounding box center [379, 118] width 64 height 12
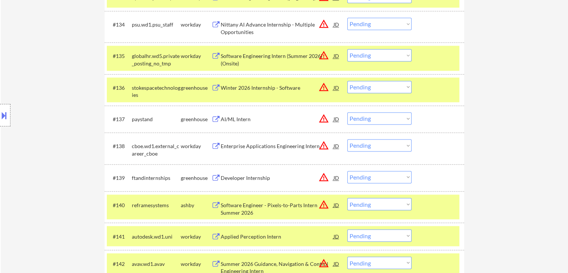
click at [374, 121] on select "Choose an option... Pending Applied Excluded (Questions) Excluded (Expired) Exc…" at bounding box center [379, 118] width 64 height 12
click at [347, 112] on select "Choose an option... Pending Applied Excluded (Questions) Excluded (Expired) Exc…" at bounding box center [379, 118] width 64 height 12
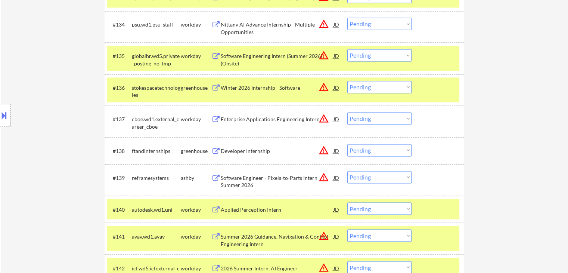
click at [381, 177] on select "Choose an option... Pending Applied Excluded (Questions) Excluded (Expired) Exc…" at bounding box center [379, 177] width 64 height 12
click at [347, 171] on select "Choose an option... Pending Applied Excluded (Questions) Excluded (Expired) Exc…" at bounding box center [379, 177] width 64 height 12
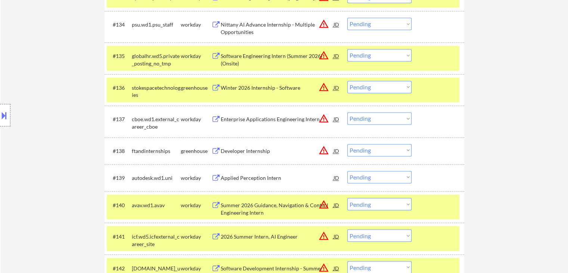
click at [367, 151] on select "Choose an option... Pending Applied Excluded (Questions) Excluded (Expired) Exc…" at bounding box center [379, 150] width 64 height 12
click at [347, 144] on select "Choose an option... Pending Applied Excluded (Questions) Excluded (Expired) Exc…" at bounding box center [379, 150] width 64 height 12
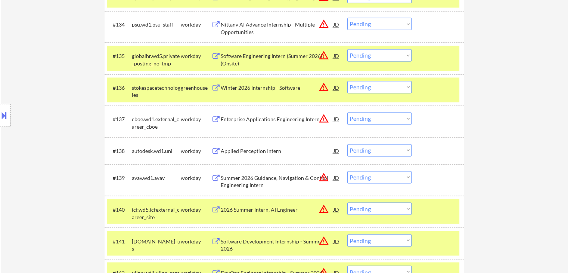
scroll to position [1574, 0]
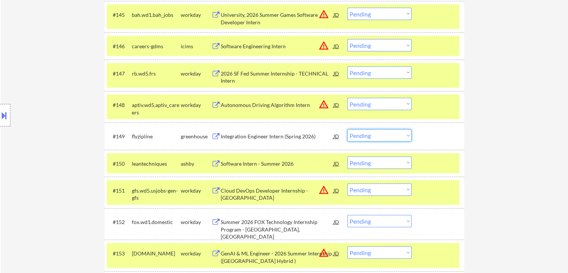
drag, startPoint x: 380, startPoint y: 137, endPoint x: 378, endPoint y: 140, distance: 4.0
click at [380, 137] on select "Choose an option... Pending Applied Excluded (Questions) Excluded (Expired) Exc…" at bounding box center [379, 135] width 64 height 12
click at [347, 129] on select "Choose an option... Pending Applied Excluded (Questions) Excluded (Expired) Exc…" at bounding box center [379, 135] width 64 height 12
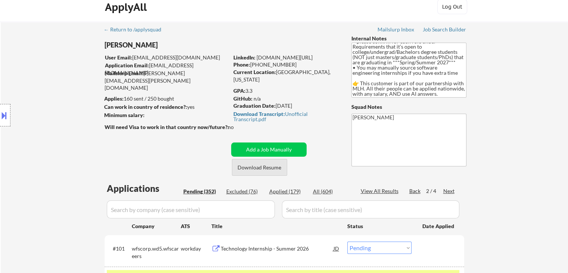
scroll to position [75, 0]
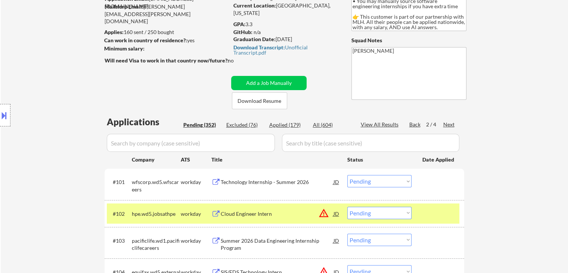
click at [67, 99] on div "Location Inclusions: country:[GEOGRAPHIC_DATA]" at bounding box center [67, 115] width 134 height 139
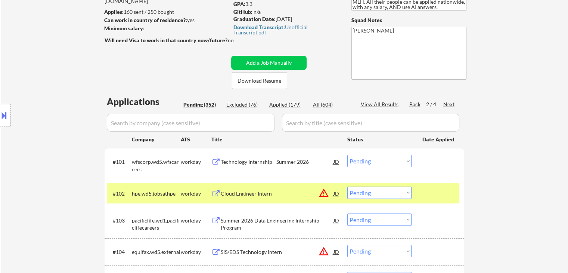
scroll to position [112, 0]
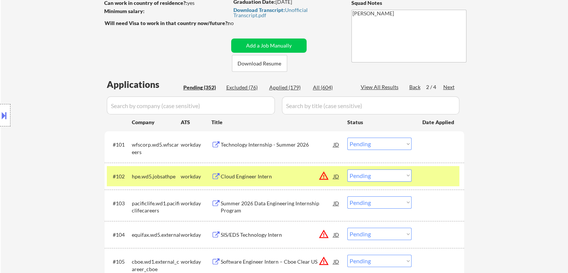
click at [85, 136] on div "Location Inclusions: country:[GEOGRAPHIC_DATA]" at bounding box center [67, 115] width 134 height 139
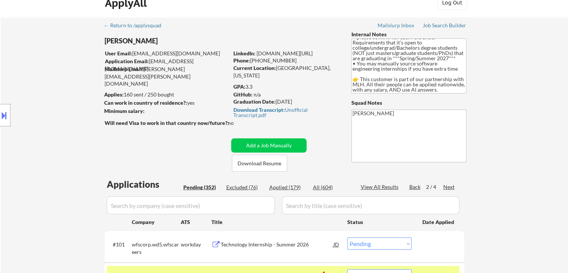
scroll to position [0, 0]
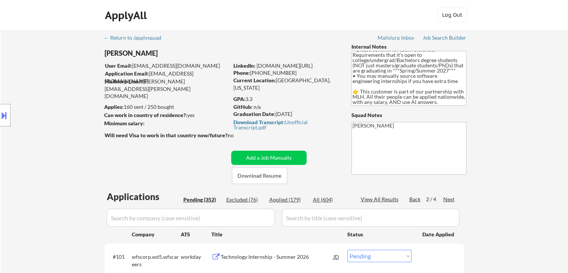
click at [28, 130] on div "Location Inclusions: country:[GEOGRAPHIC_DATA]" at bounding box center [67, 115] width 134 height 139
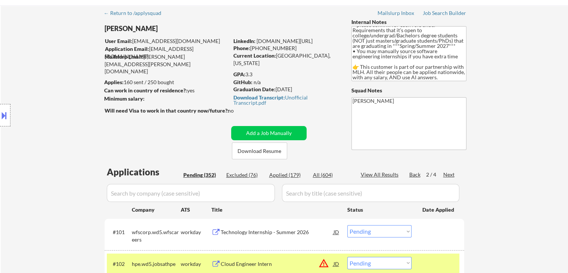
scroll to position [37, 0]
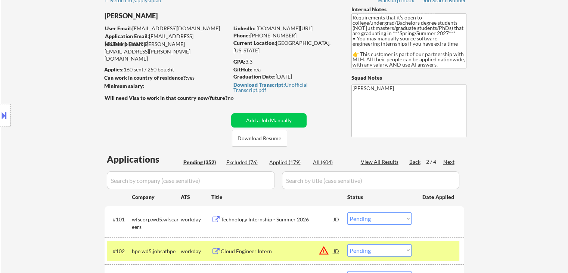
click at [58, 138] on div "Location Inclusions: country:[GEOGRAPHIC_DATA]" at bounding box center [67, 115] width 134 height 139
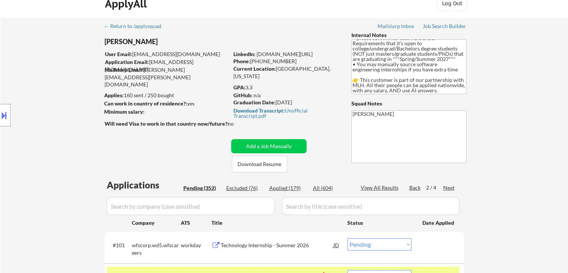
scroll to position [0, 0]
